Goal: Task Accomplishment & Management: Use online tool/utility

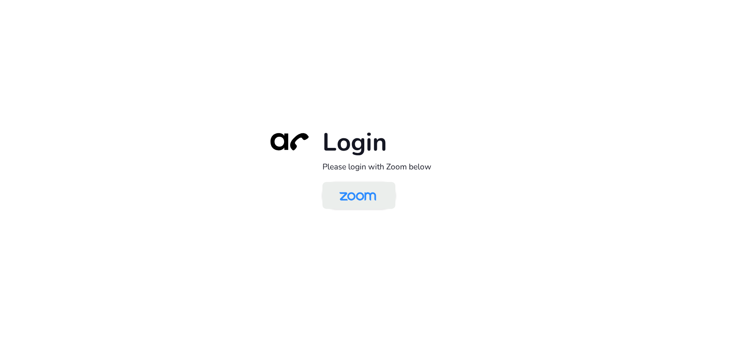
click at [352, 195] on img at bounding box center [357, 196] width 53 height 25
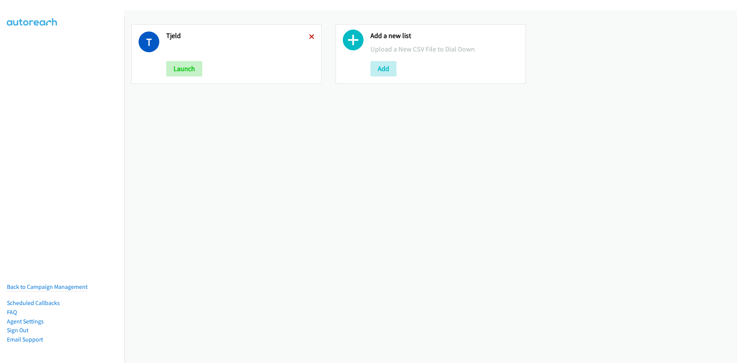
click at [311, 39] on icon at bounding box center [311, 37] width 5 height 5
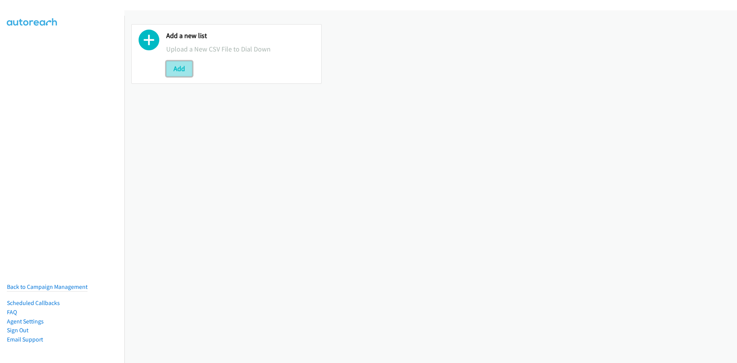
click at [178, 73] on button "Add" at bounding box center [179, 68] width 26 height 15
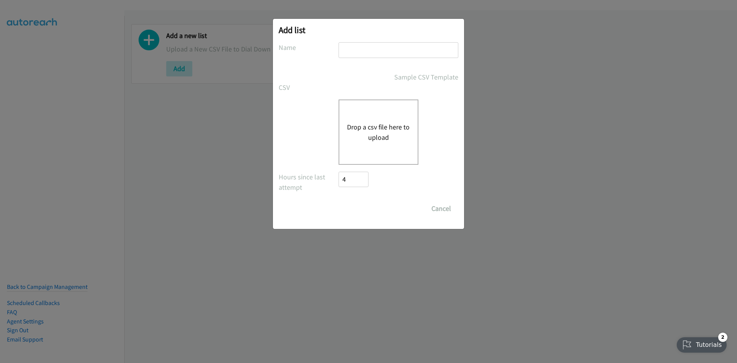
click at [347, 55] on input "text" at bounding box center [399, 50] width 120 height 16
type input "Reports"
click at [410, 139] on div "Drop a csv file here to upload" at bounding box center [379, 131] width 80 height 65
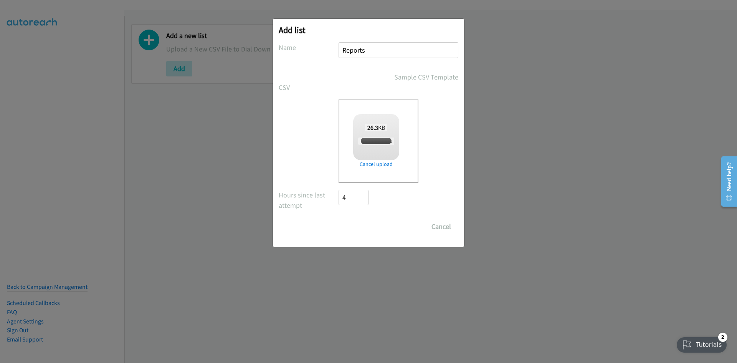
checkbox input "true"
click at [362, 223] on input "Save List" at bounding box center [359, 226] width 40 height 15
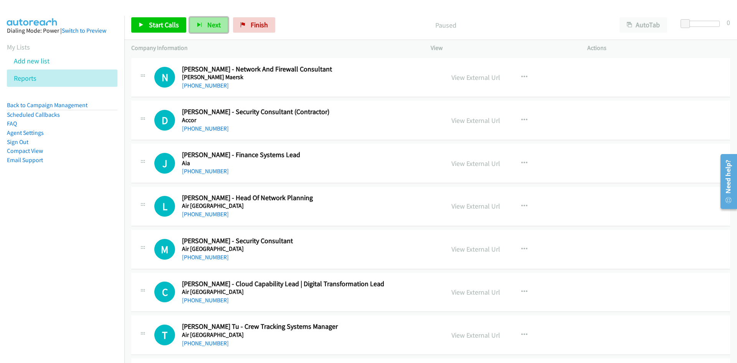
click at [211, 25] on span "Next" at bounding box center [213, 24] width 13 height 9
click at [207, 25] on span "Next" at bounding box center [213, 24] width 13 height 9
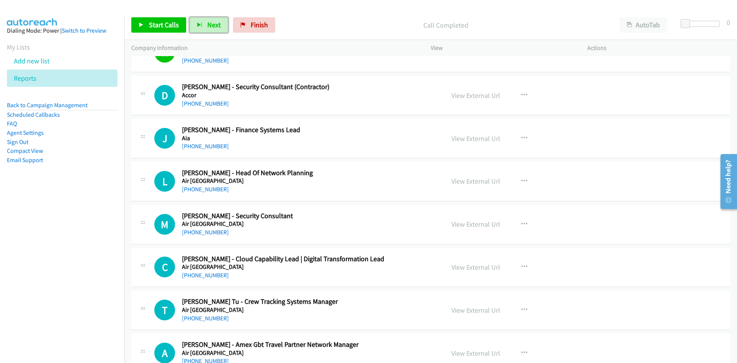
scroll to position [38, 0]
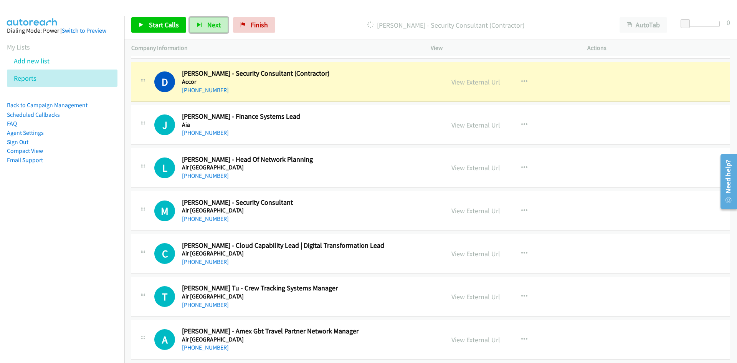
click at [476, 83] on link "View External Url" at bounding box center [475, 82] width 49 height 9
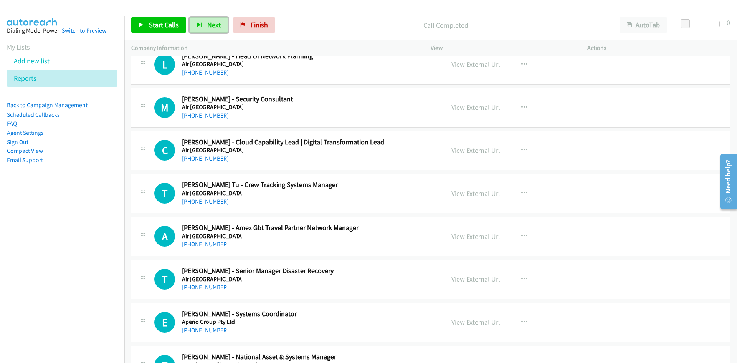
scroll to position [154, 0]
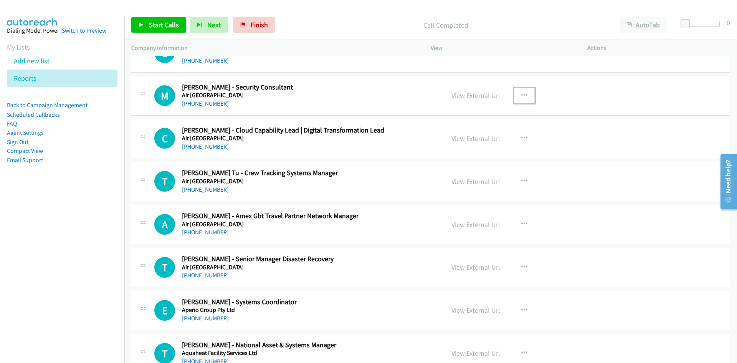
click at [521, 93] on icon "button" at bounding box center [524, 96] width 6 height 6
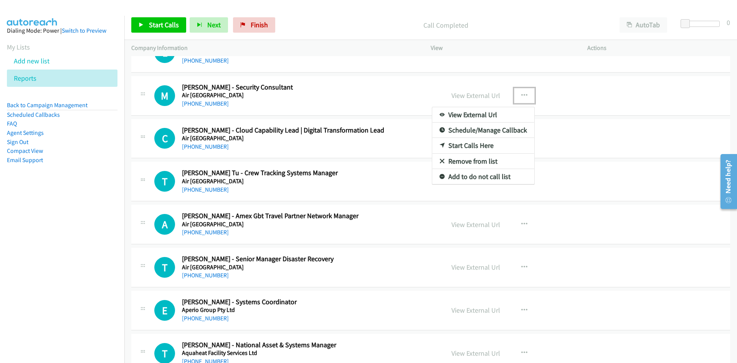
click at [468, 145] on link "Start Calls Here" at bounding box center [483, 145] width 102 height 15
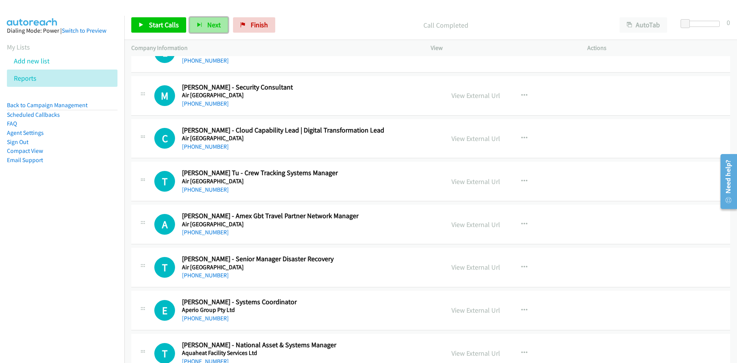
click at [205, 18] on button "Next" at bounding box center [209, 24] width 38 height 15
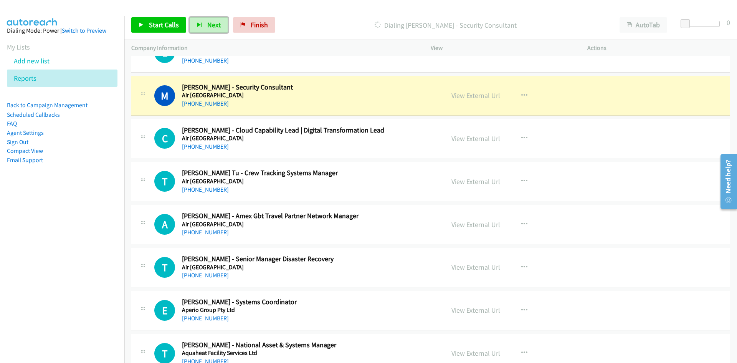
drag, startPoint x: 208, startPoint y: 25, endPoint x: 332, endPoint y: 98, distance: 143.0
click at [208, 25] on span "Next" at bounding box center [213, 24] width 13 height 9
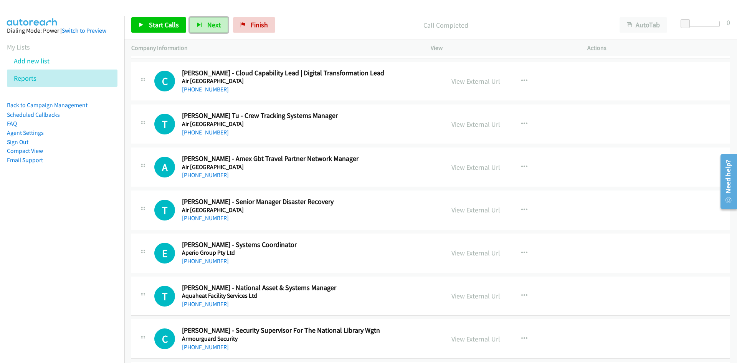
scroll to position [192, 0]
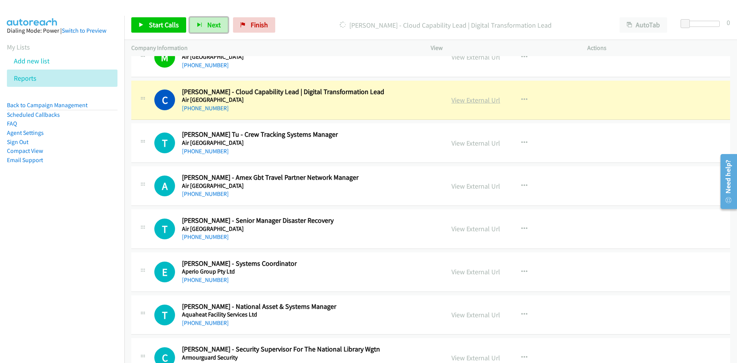
click at [472, 104] on link "View External Url" at bounding box center [475, 100] width 49 height 9
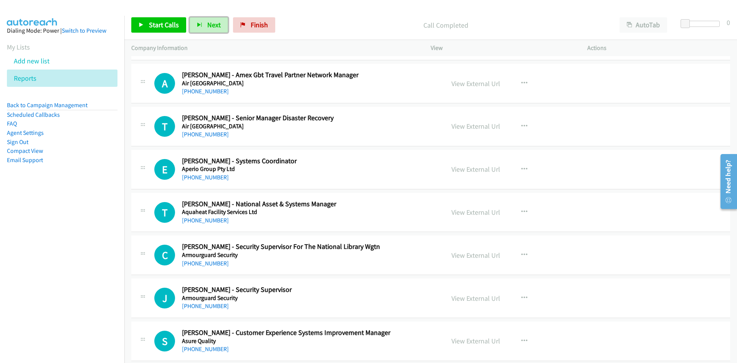
scroll to position [346, 0]
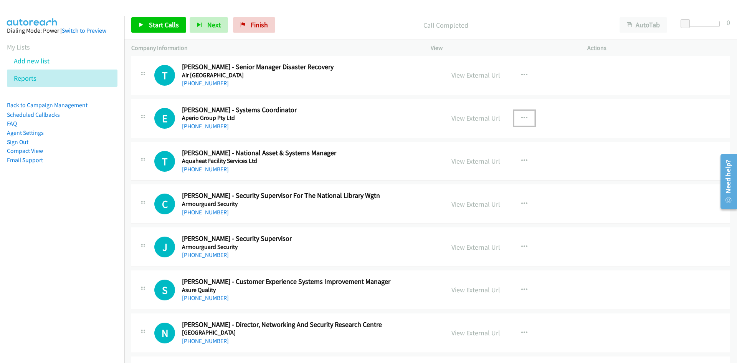
click at [521, 115] on icon "button" at bounding box center [524, 118] width 6 height 6
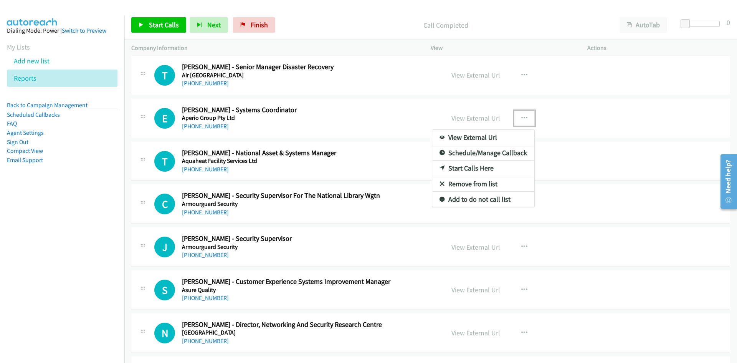
click at [364, 94] on div at bounding box center [368, 181] width 737 height 363
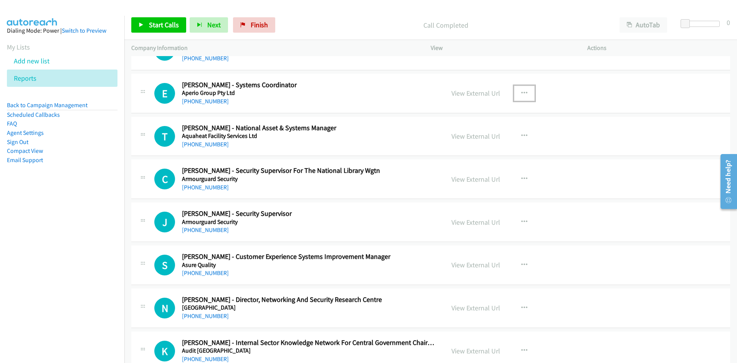
scroll to position [384, 0]
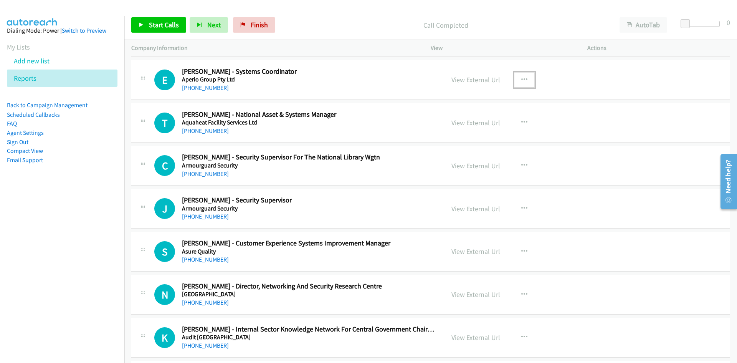
click at [521, 79] on icon "button" at bounding box center [524, 80] width 6 height 6
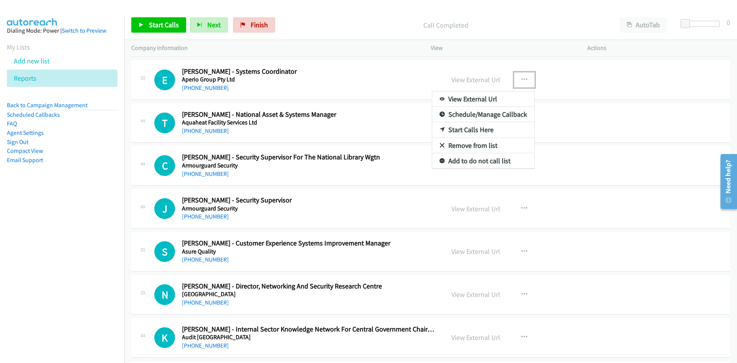
click at [468, 131] on link "Start Calls Here" at bounding box center [483, 129] width 102 height 15
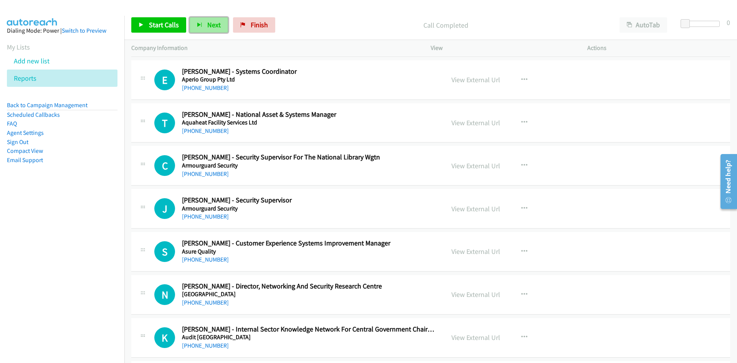
click at [210, 24] on span "Next" at bounding box center [213, 24] width 13 height 9
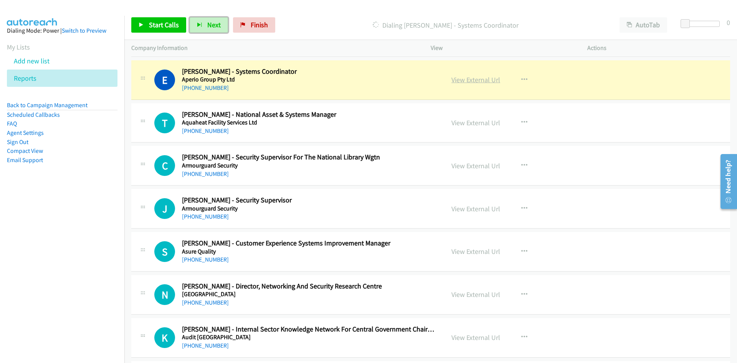
click at [476, 81] on link "View External Url" at bounding box center [475, 79] width 49 height 9
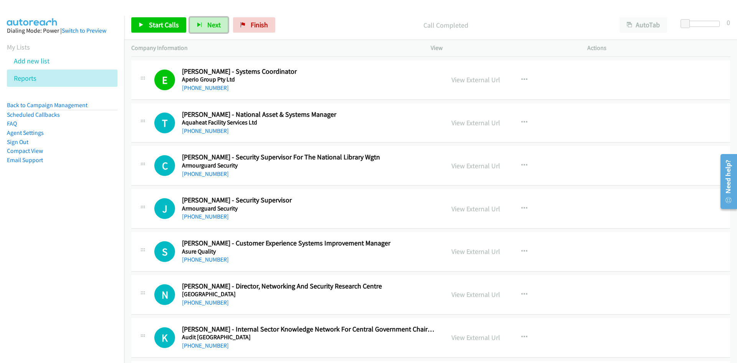
scroll to position [422, 0]
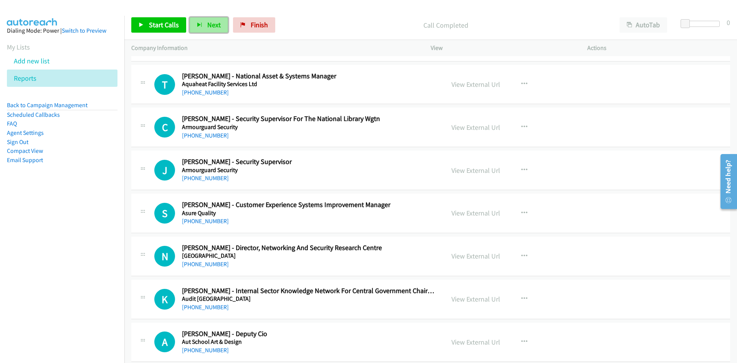
click at [213, 21] on span "Next" at bounding box center [213, 24] width 13 height 9
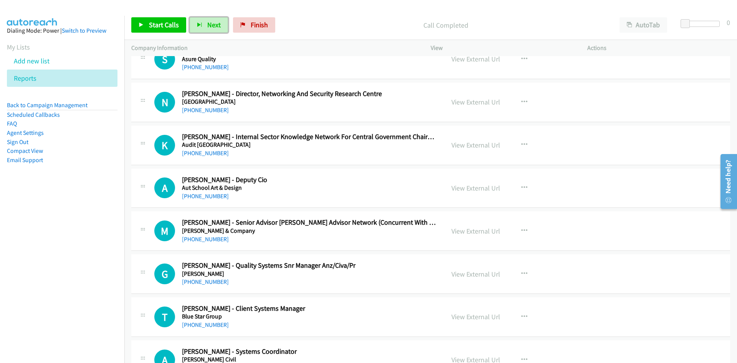
scroll to position [576, 0]
click at [522, 103] on icon "button" at bounding box center [524, 102] width 6 height 6
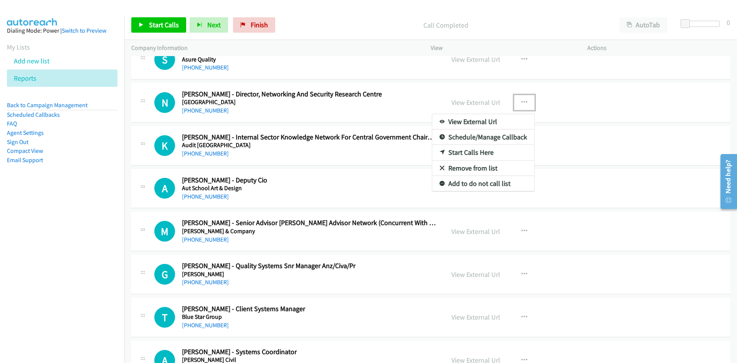
click at [467, 153] on link "Start Calls Here" at bounding box center [483, 152] width 102 height 15
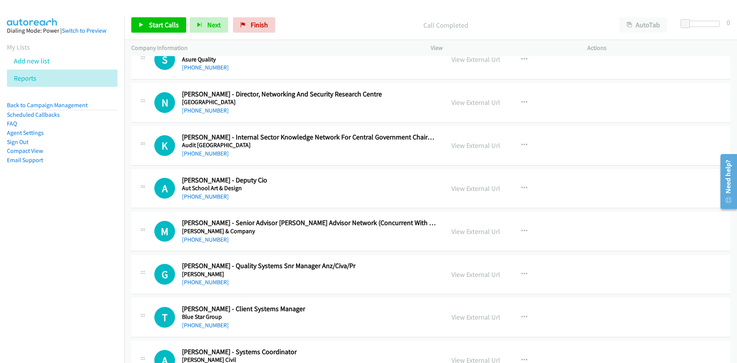
click at [210, 17] on div "Start Calls Pause Next Finish Call Completed AutoTab AutoTab 0" at bounding box center [430, 25] width 613 height 30
click at [211, 22] on span "Next" at bounding box center [213, 24] width 13 height 9
click at [262, 28] on span "Finish" at bounding box center [259, 24] width 17 height 9
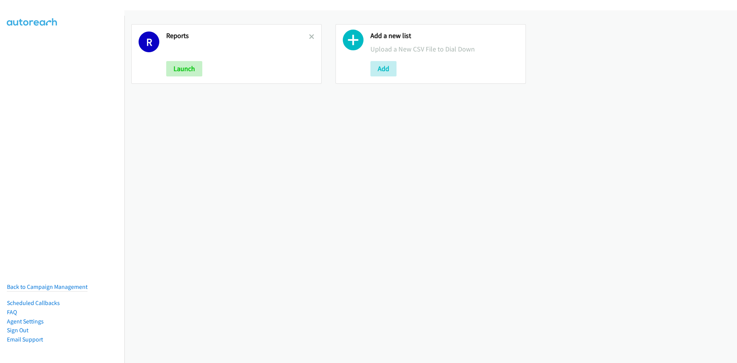
click at [309, 36] on icon at bounding box center [311, 37] width 5 height 5
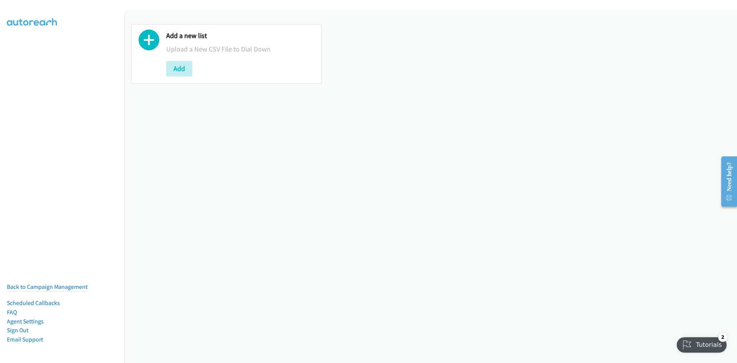
click at [187, 60] on div "Add a new list Upload a New CSV File to Dial Down Add" at bounding box center [240, 53] width 148 height 45
click at [187, 62] on button "Add" at bounding box center [179, 68] width 26 height 15
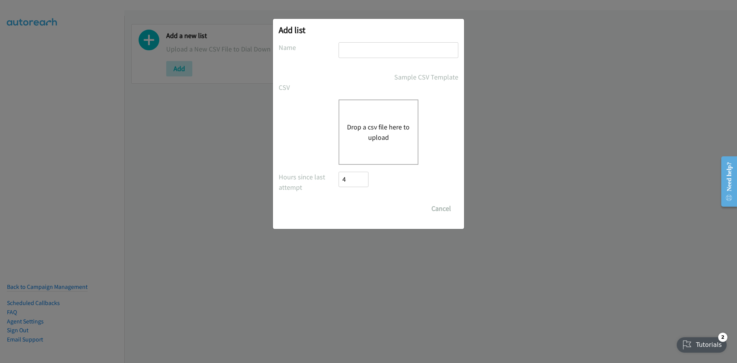
click at [381, 49] on input "text" at bounding box center [399, 50] width 120 height 16
type input "Split 1"
click at [348, 119] on div "Drop a csv file here to upload" at bounding box center [379, 131] width 80 height 65
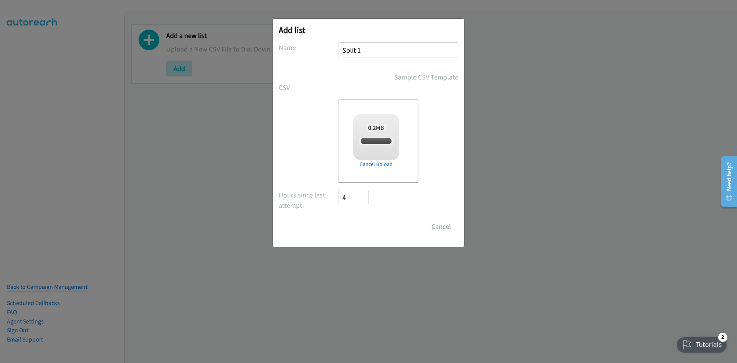
checkbox input "true"
click at [367, 226] on input "Save List" at bounding box center [359, 226] width 40 height 15
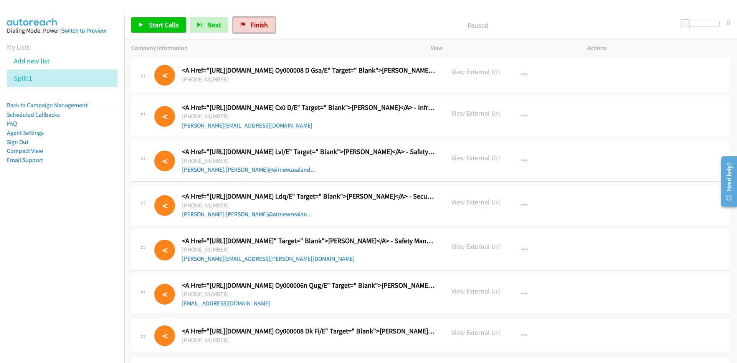
click at [268, 28] on link "Finish" at bounding box center [254, 24] width 42 height 15
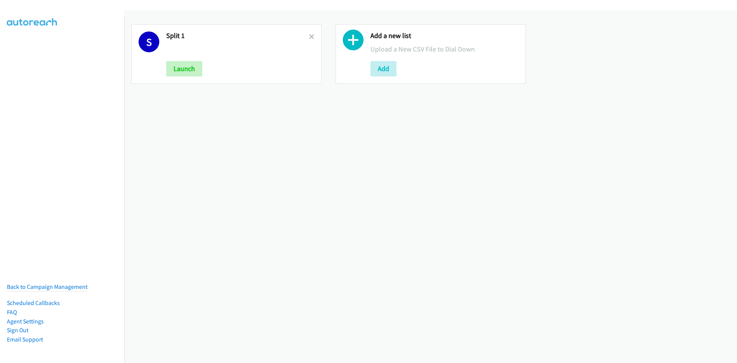
click at [307, 37] on h2 "Split 1" at bounding box center [237, 35] width 143 height 9
click at [309, 37] on icon at bounding box center [311, 37] width 5 height 5
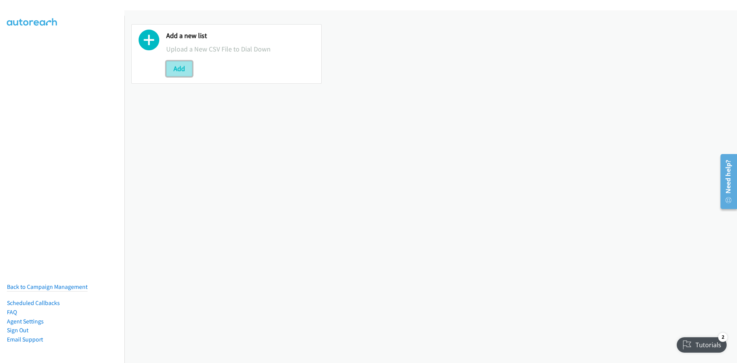
click at [184, 67] on button "Add" at bounding box center [179, 68] width 26 height 15
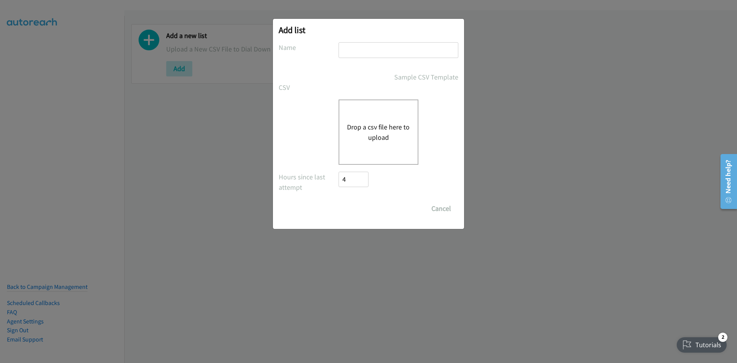
click at [354, 53] on input "text" at bounding box center [399, 50] width 120 height 16
type input "2Split"
click at [371, 129] on button "Drop a csv file here to upload" at bounding box center [378, 132] width 63 height 21
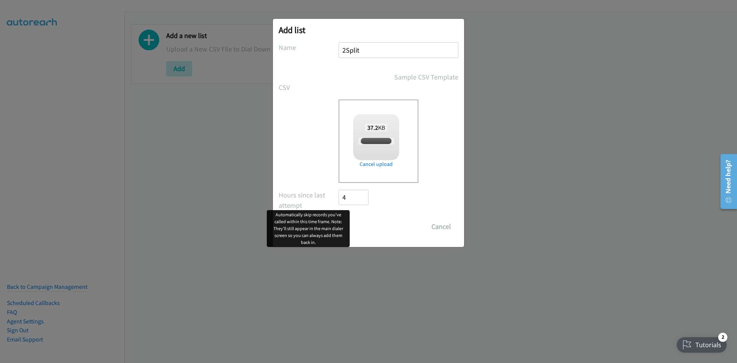
checkbox input "true"
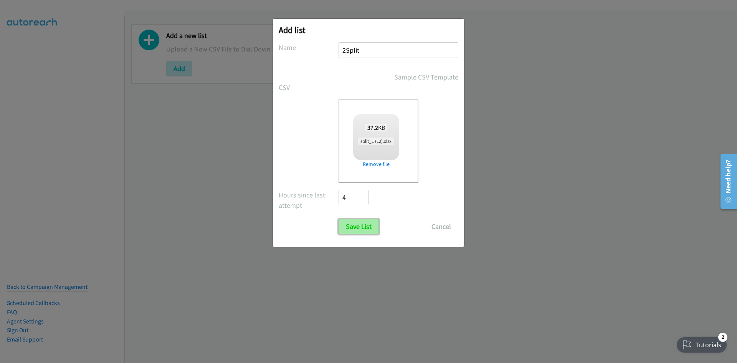
click at [362, 230] on input "Save List" at bounding box center [359, 226] width 40 height 15
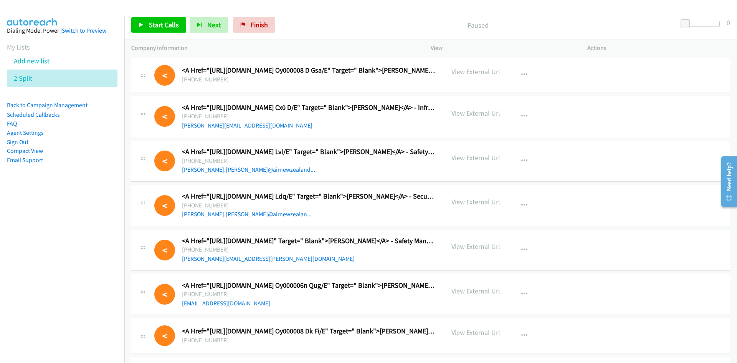
click at [457, 72] on p "View External Url" at bounding box center [475, 71] width 49 height 10
click at [476, 71] on p "View External Url" at bounding box center [475, 71] width 49 height 10
click at [476, 72] on p "View External Url" at bounding box center [475, 71] width 49 height 10
click at [468, 72] on p "View External Url" at bounding box center [475, 71] width 49 height 10
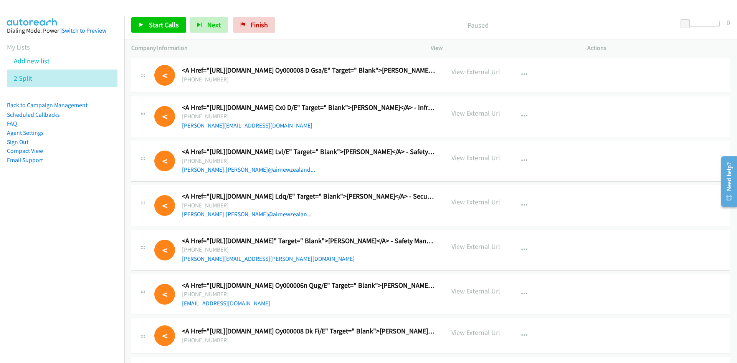
click at [475, 72] on p "View External Url" at bounding box center [475, 71] width 49 height 10
click at [521, 75] on icon "button" at bounding box center [524, 75] width 6 height 6
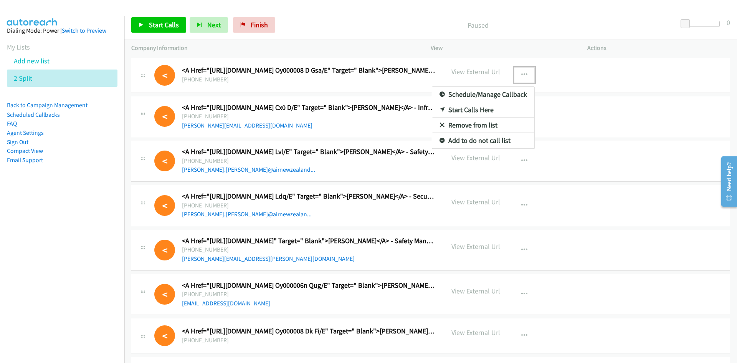
click at [599, 110] on div at bounding box center [368, 181] width 737 height 363
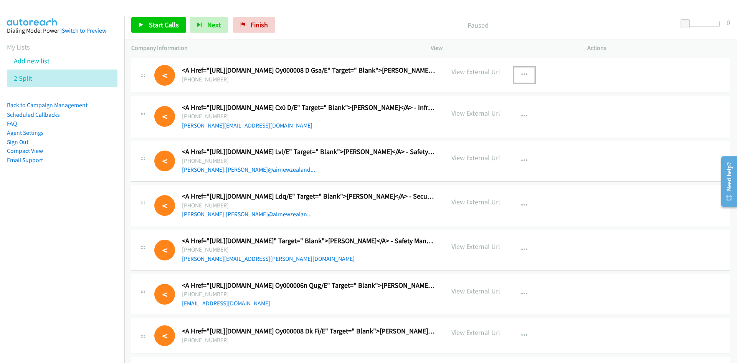
click at [460, 74] on p "View External Url" at bounding box center [475, 71] width 49 height 10
click at [142, 76] on icon at bounding box center [142, 77] width 9 height 4
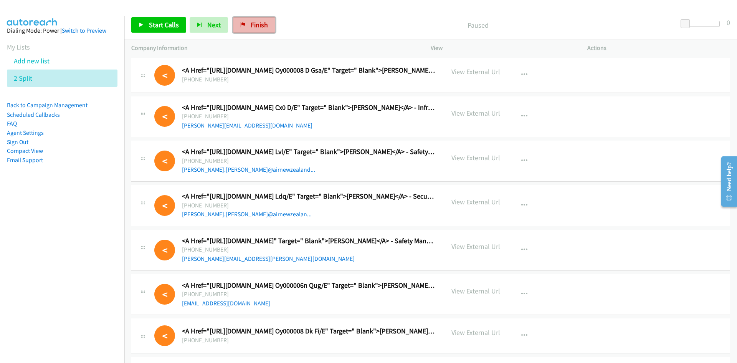
click at [252, 27] on span "Finish" at bounding box center [259, 24] width 17 height 9
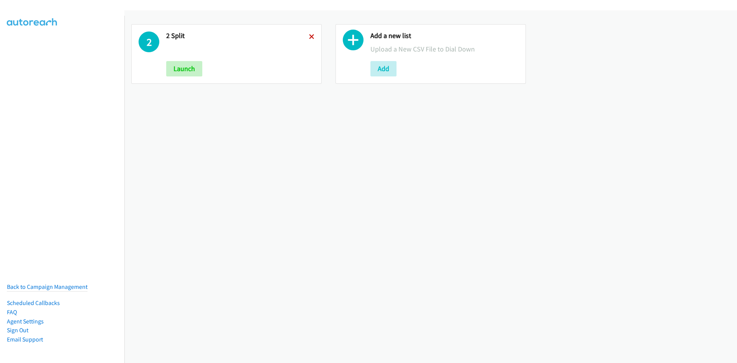
click at [310, 39] on icon at bounding box center [311, 37] width 5 height 5
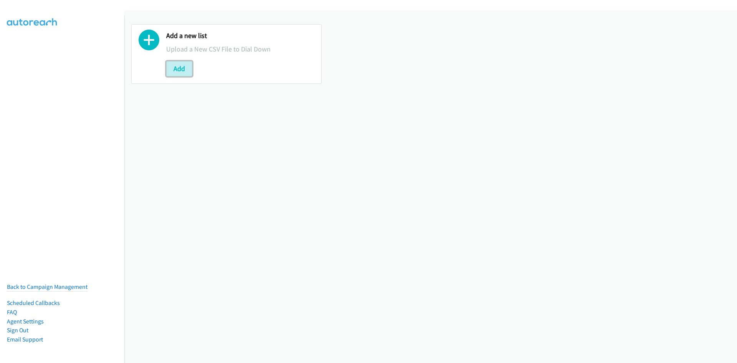
click at [187, 75] on button "Add" at bounding box center [179, 68] width 26 height 15
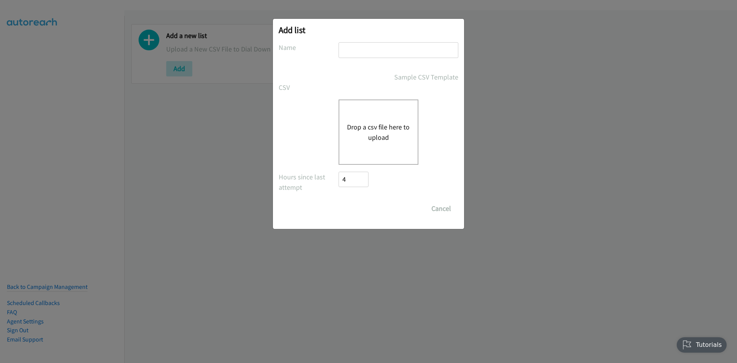
click at [369, 57] on input "text" at bounding box center [399, 50] width 120 height 16
type input "4Split"
click at [366, 131] on button "Drop a csv file here to upload" at bounding box center [378, 132] width 63 height 21
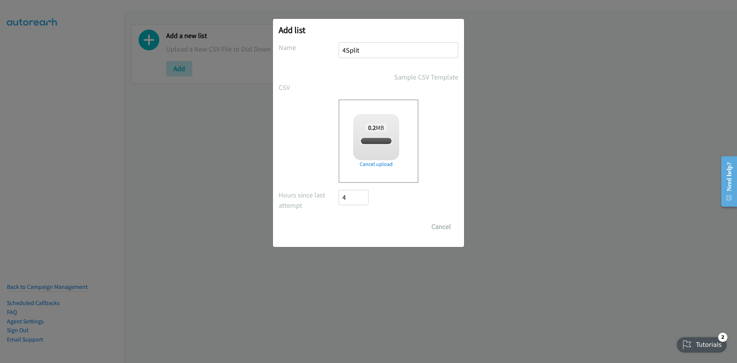
checkbox input "true"
click at [362, 222] on input "Save List" at bounding box center [359, 226] width 40 height 15
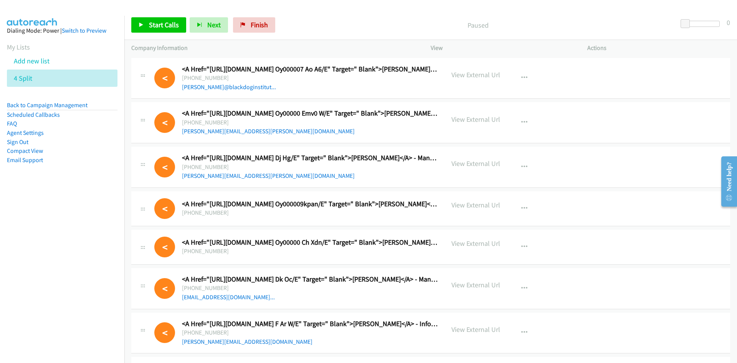
click at [464, 76] on p "View External Url" at bounding box center [475, 74] width 49 height 10
drag, startPoint x: 248, startPoint y: 27, endPoint x: 405, endPoint y: 44, distance: 158.4
click at [248, 27] on link "Finish" at bounding box center [254, 24] width 42 height 15
